Goal: Find specific page/section: Find specific page/section

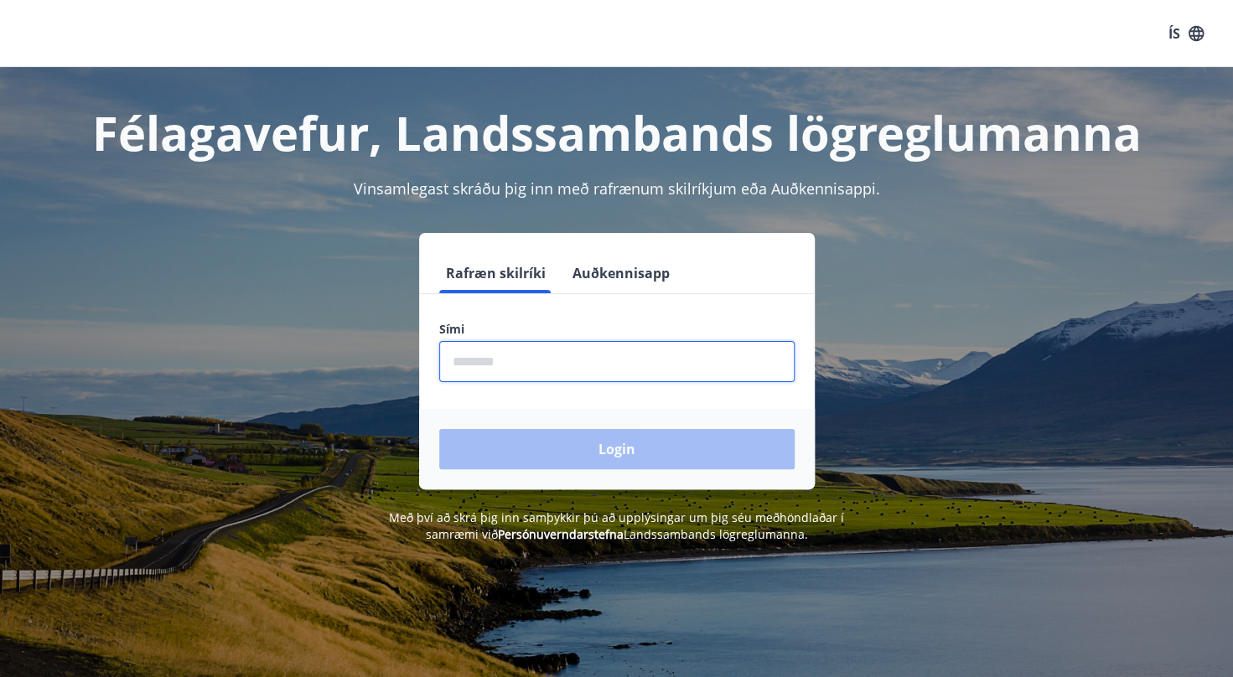
click at [582, 369] on input "phone" at bounding box center [616, 361] width 355 height 41
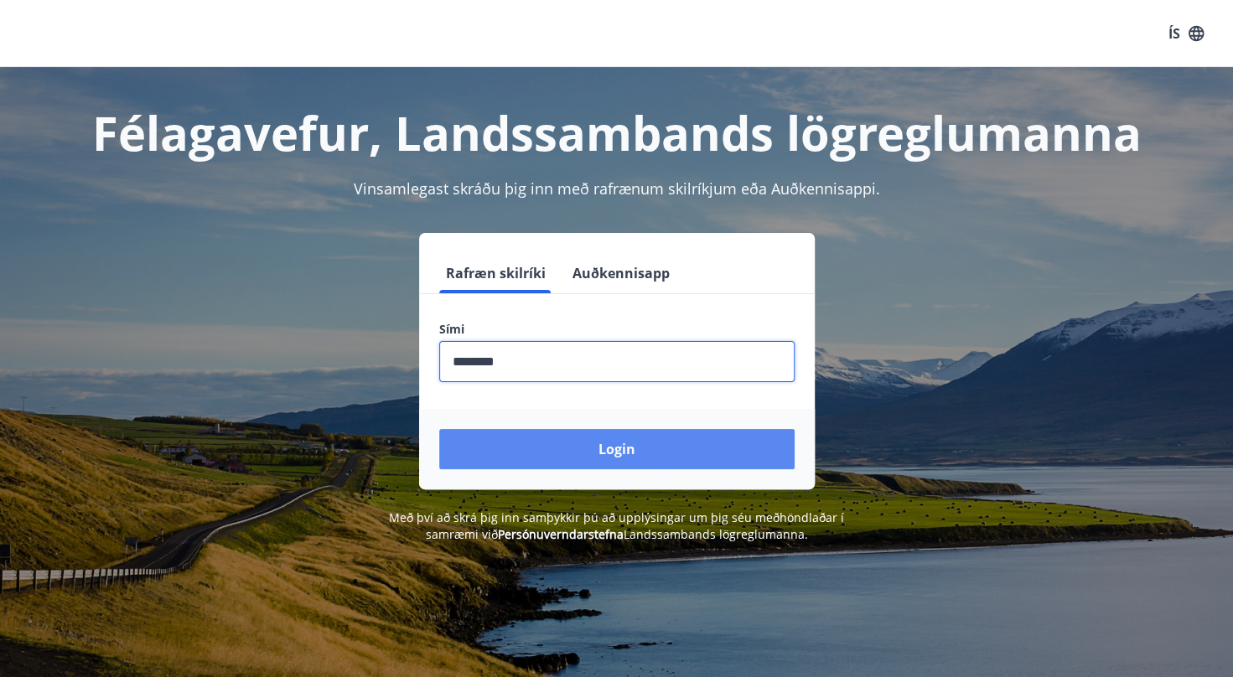
type input "********"
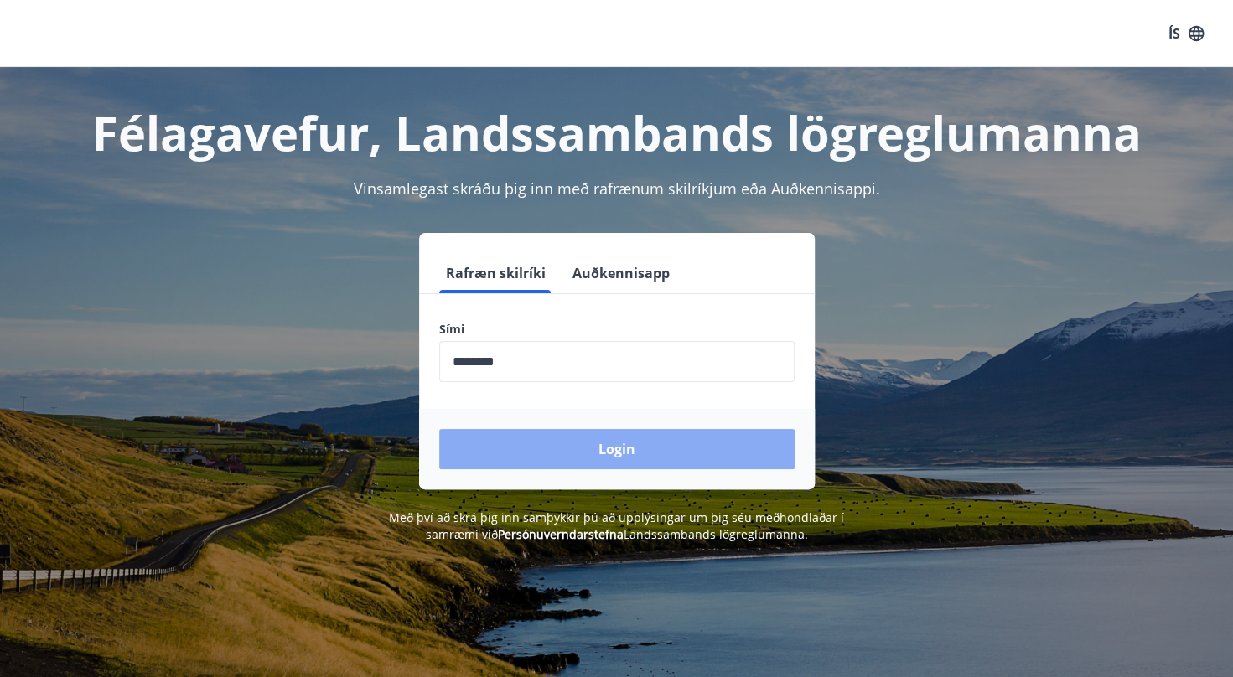
click at [594, 448] on button "Login" at bounding box center [616, 449] width 355 height 40
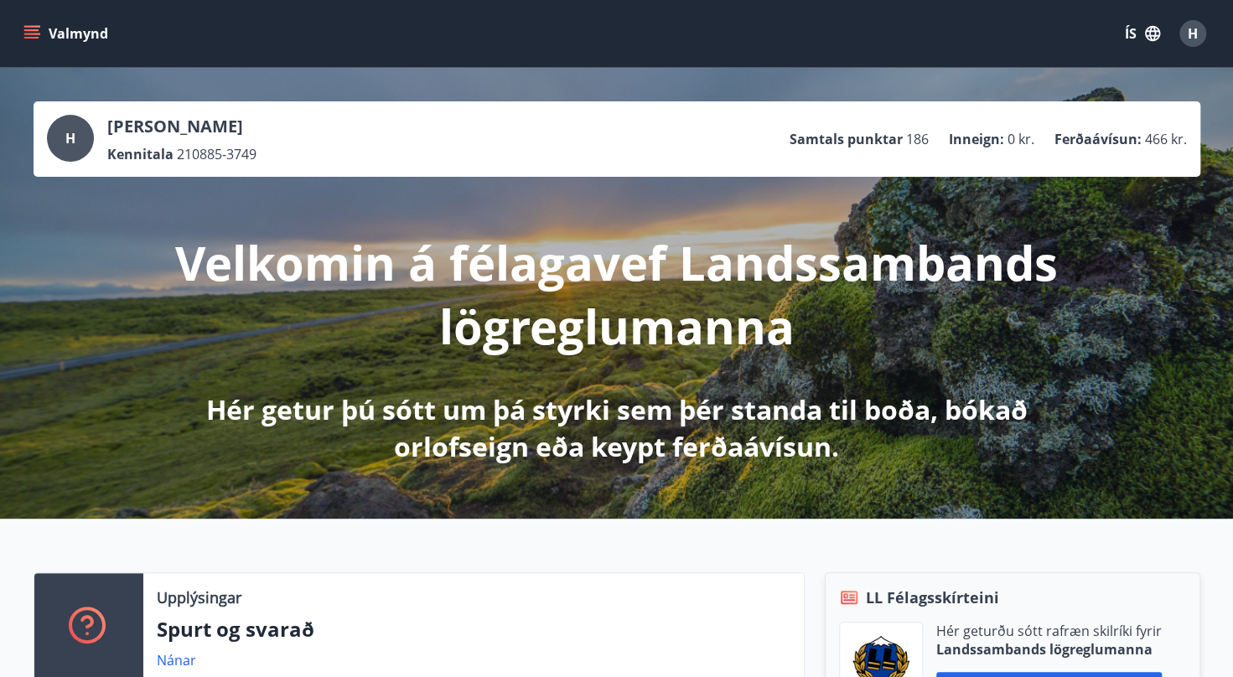
click at [23, 33] on icon "menu" at bounding box center [31, 33] width 17 height 17
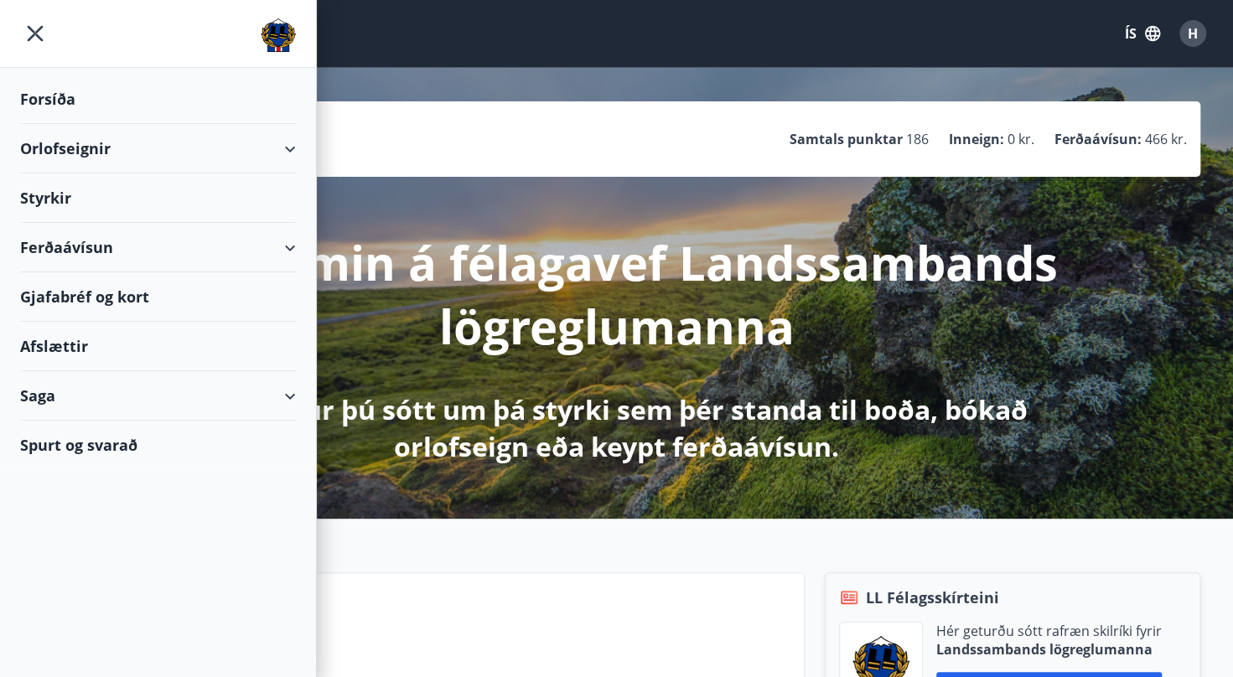
click at [86, 243] on div "Ferðaávísun" at bounding box center [158, 247] width 276 height 49
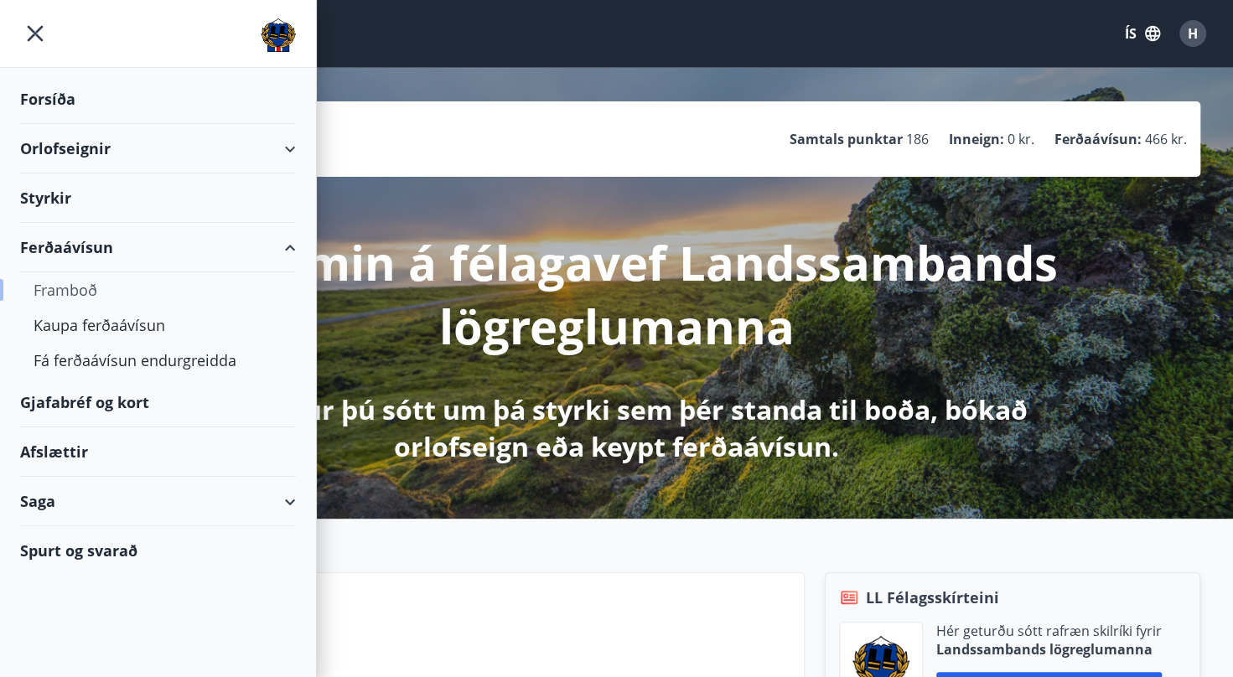
click at [79, 292] on div "Framboð" at bounding box center [158, 289] width 249 height 35
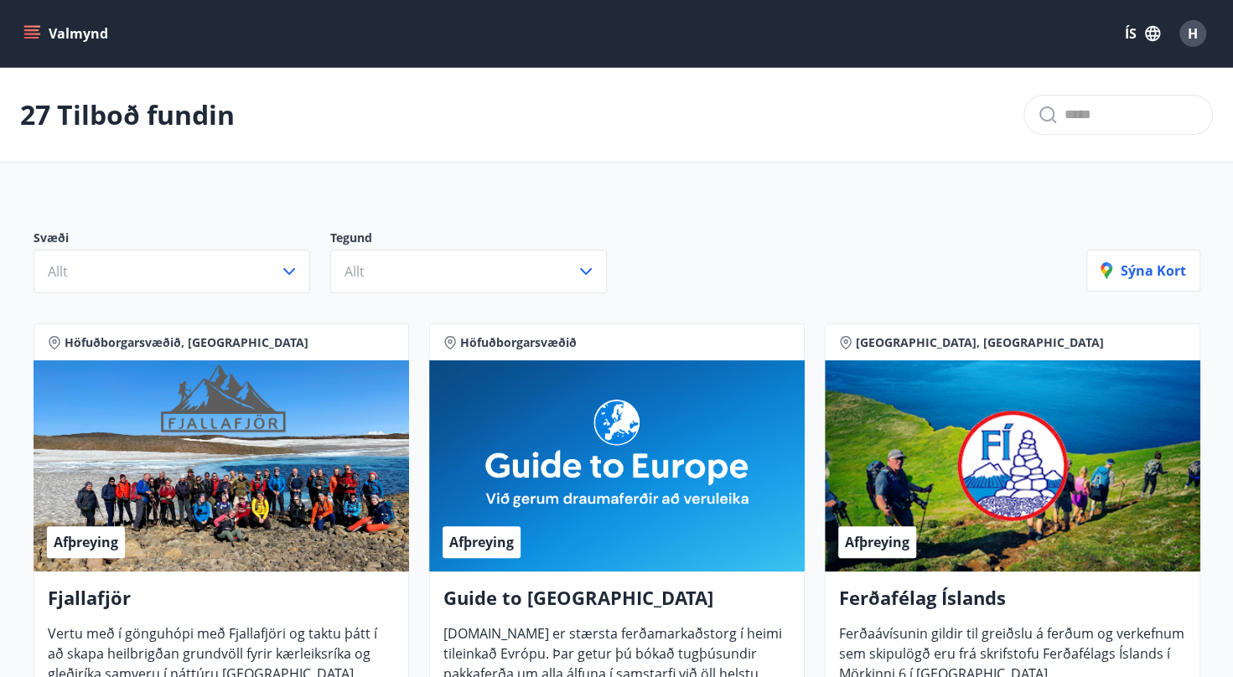
click at [34, 32] on icon "menu" at bounding box center [31, 33] width 17 height 17
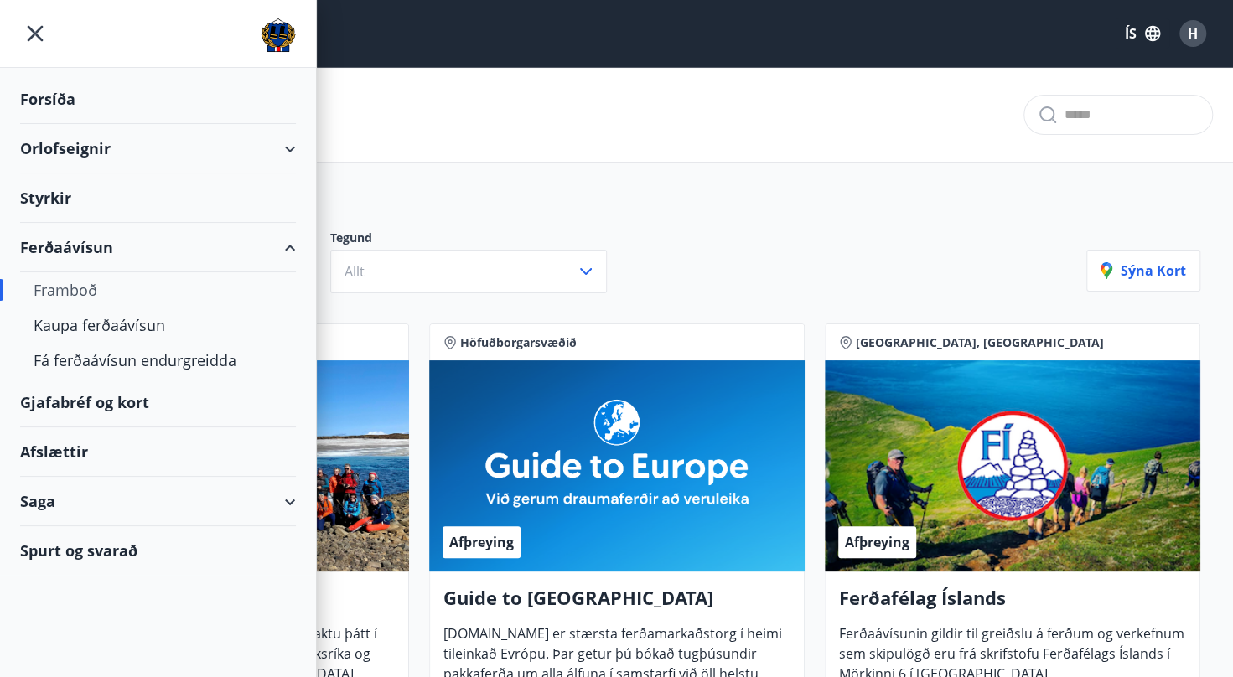
click at [144, 404] on div "Gjafabréf og kort" at bounding box center [158, 402] width 276 height 49
click at [126, 404] on div "Gjafabréf og kort" at bounding box center [158, 402] width 276 height 49
